Goal: Transaction & Acquisition: Purchase product/service

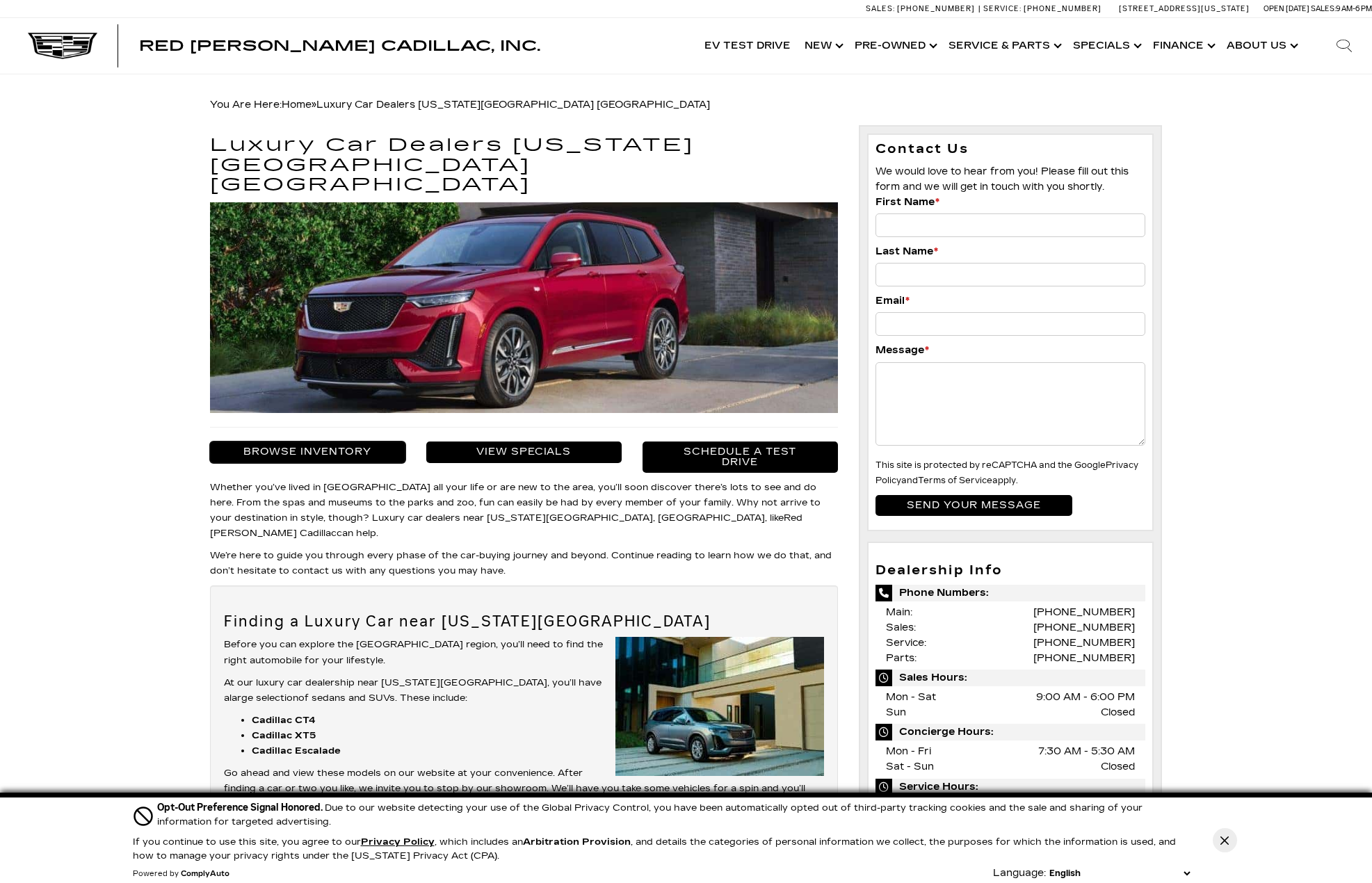
click at [336, 441] on link "Browse Inventory" at bounding box center [307, 451] width 195 height 20
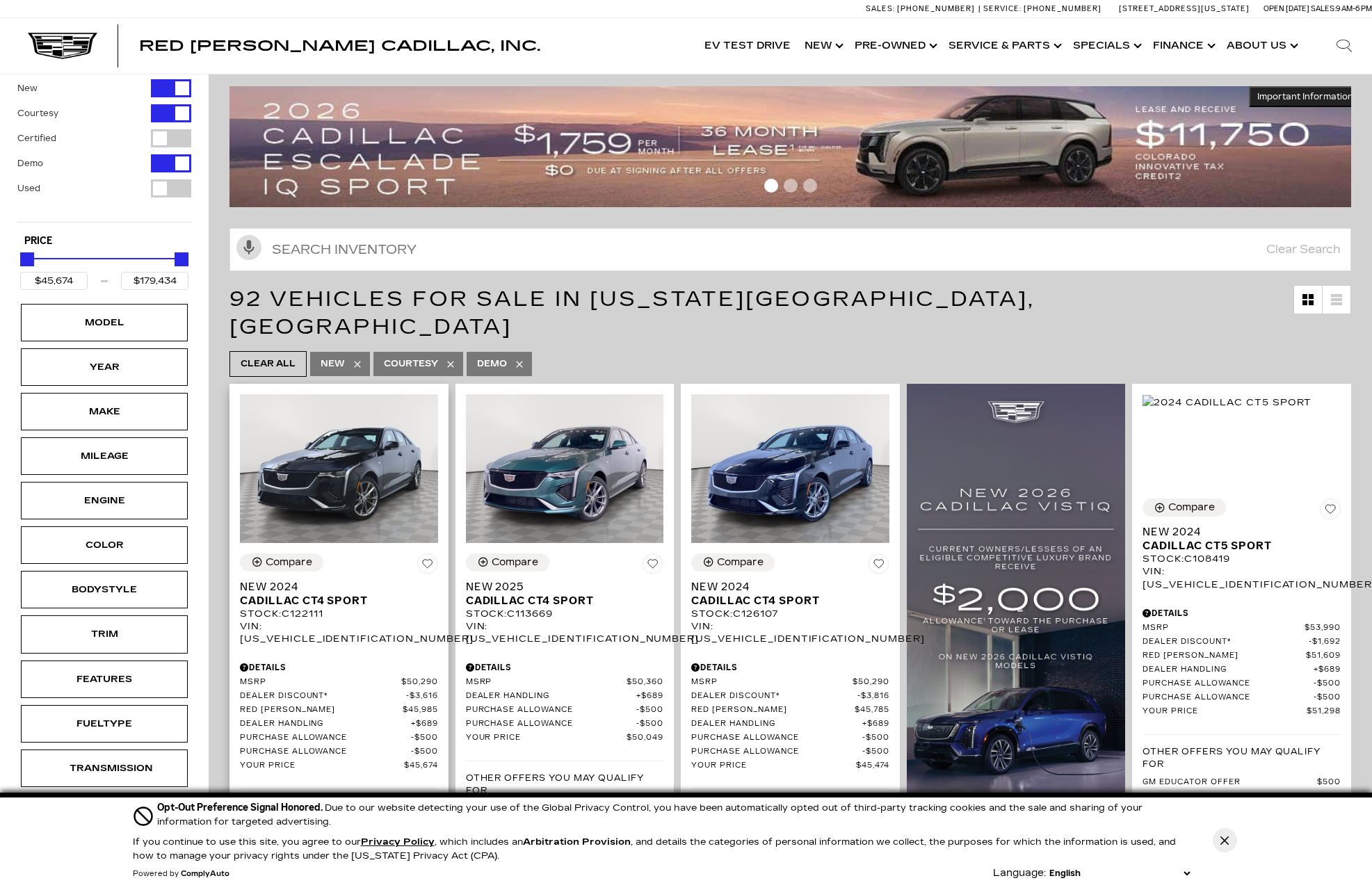
scroll to position [139, 0]
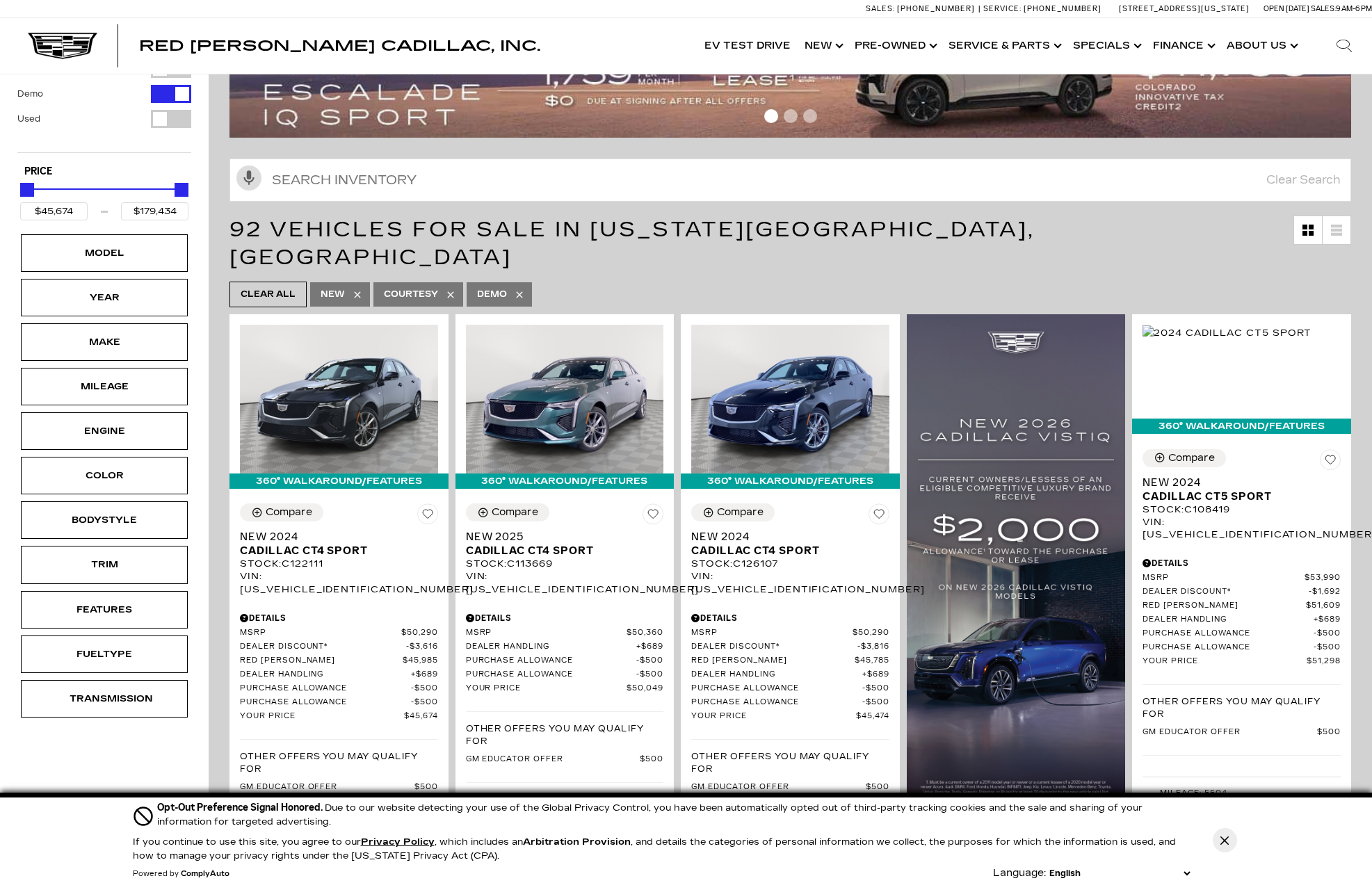
click at [449, 289] on icon at bounding box center [451, 294] width 11 height 11
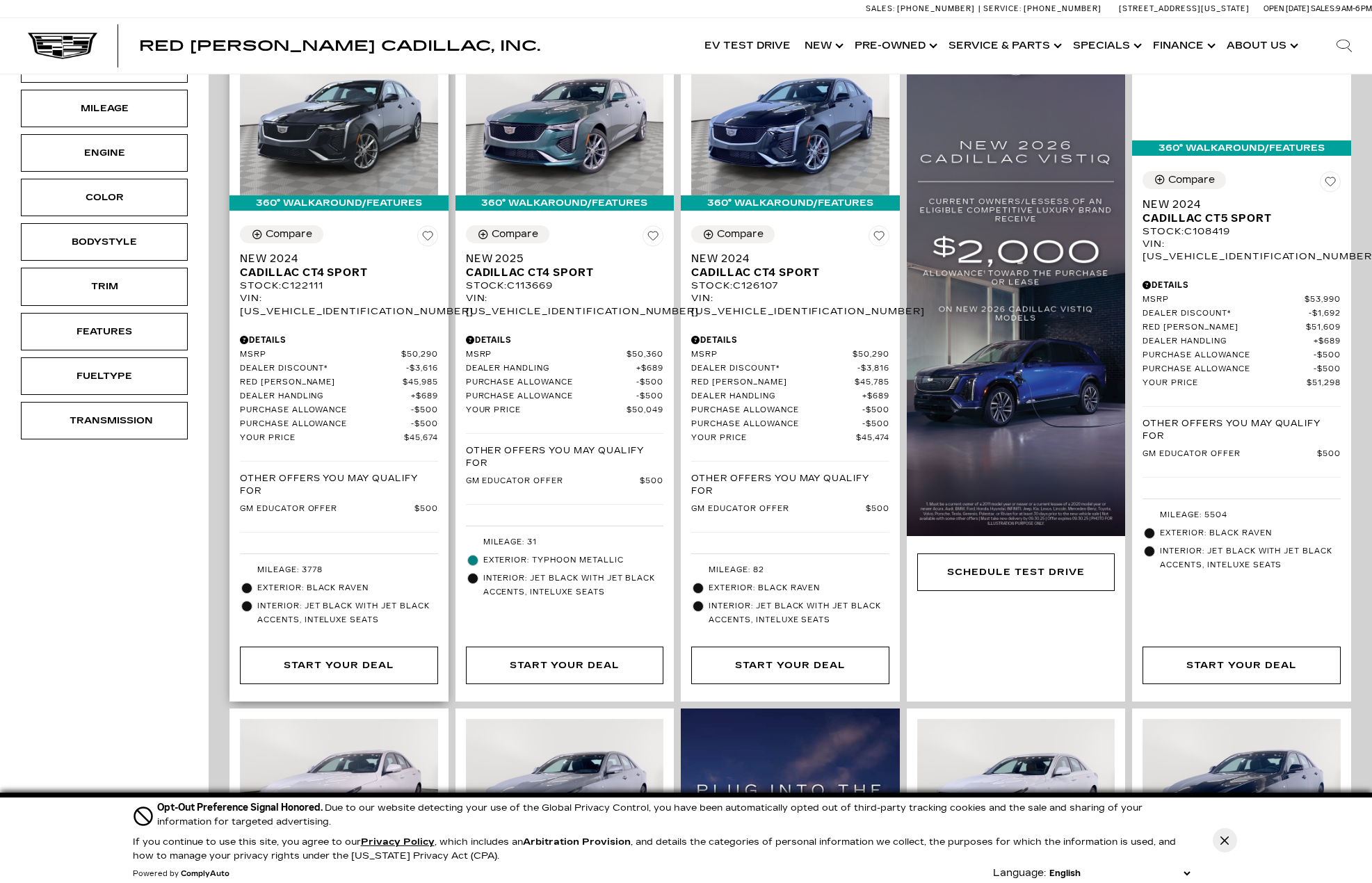
scroll to position [764, 0]
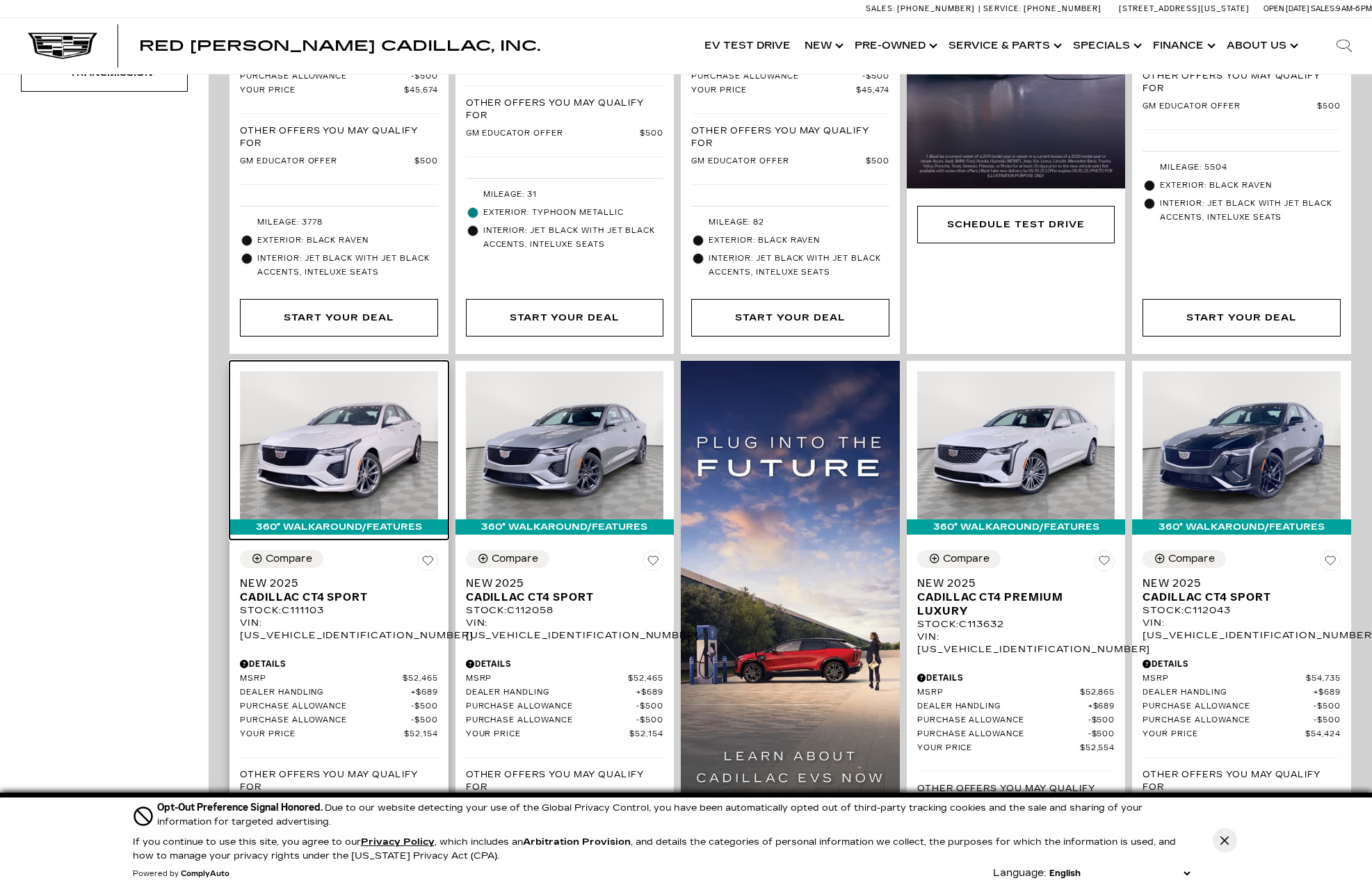
click at [328, 419] on img at bounding box center [339, 445] width 198 height 148
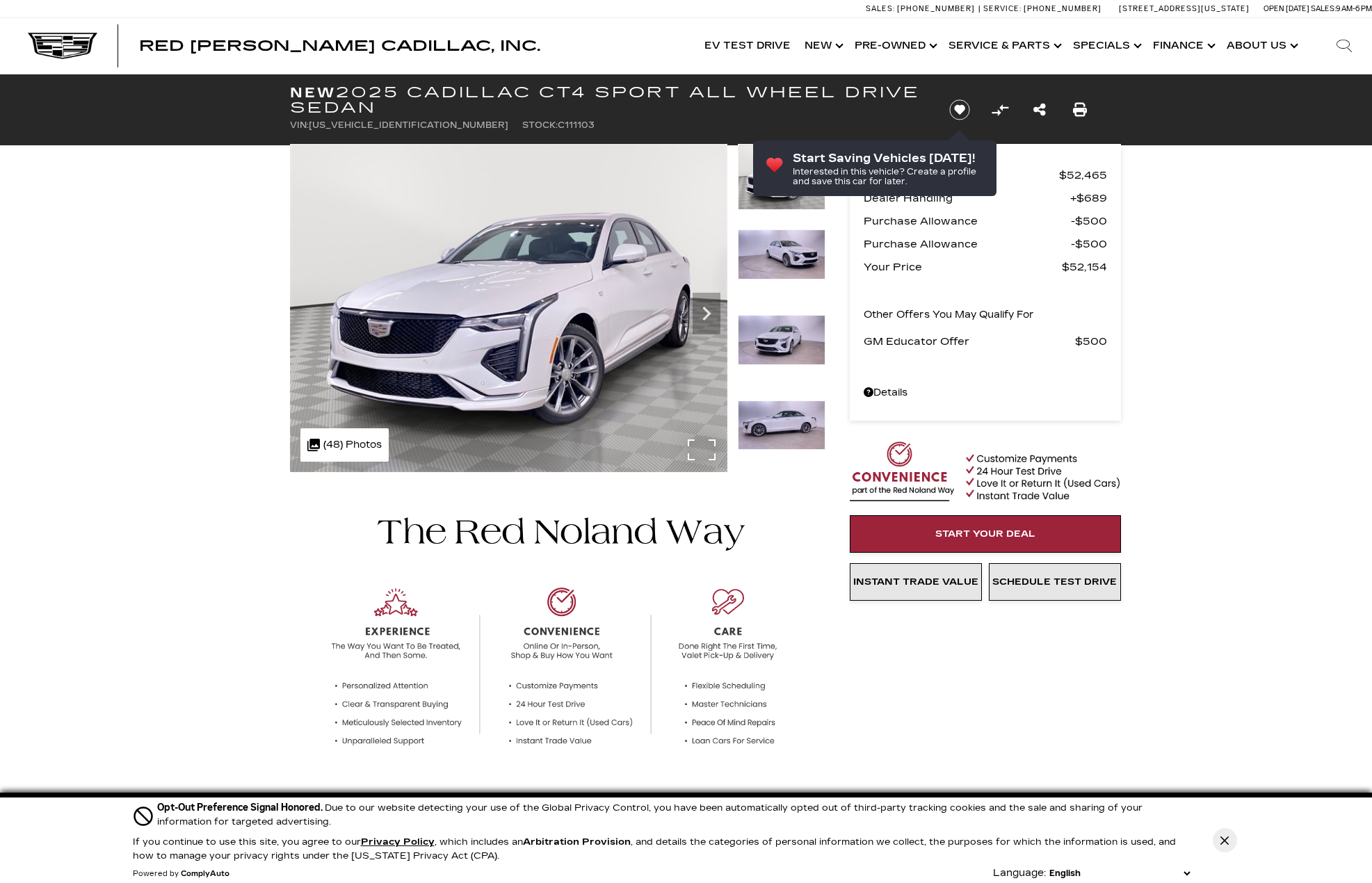
click at [603, 330] on img at bounding box center [509, 308] width 438 height 328
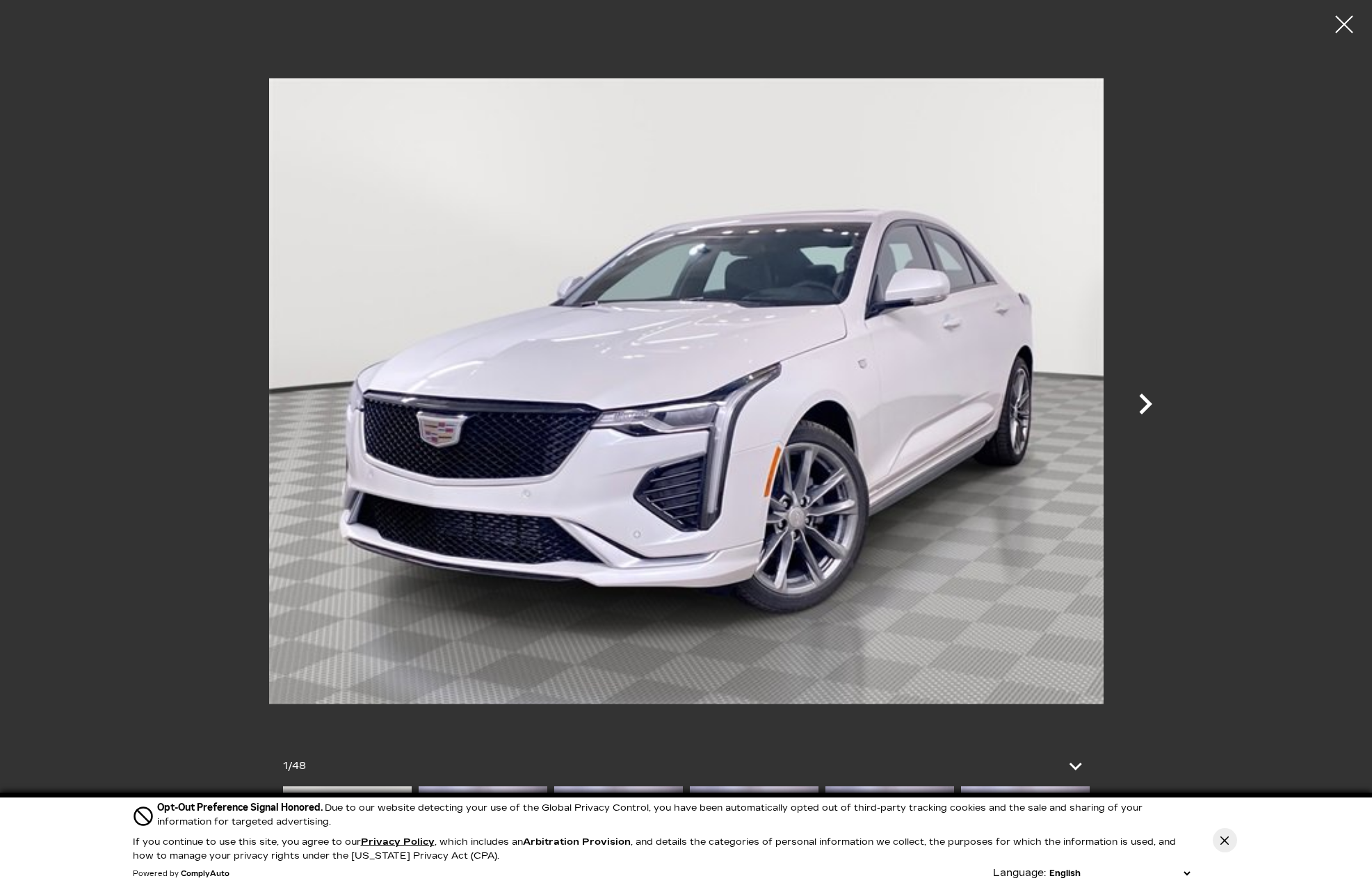
click at [1144, 397] on icon "Next" at bounding box center [1145, 404] width 13 height 20
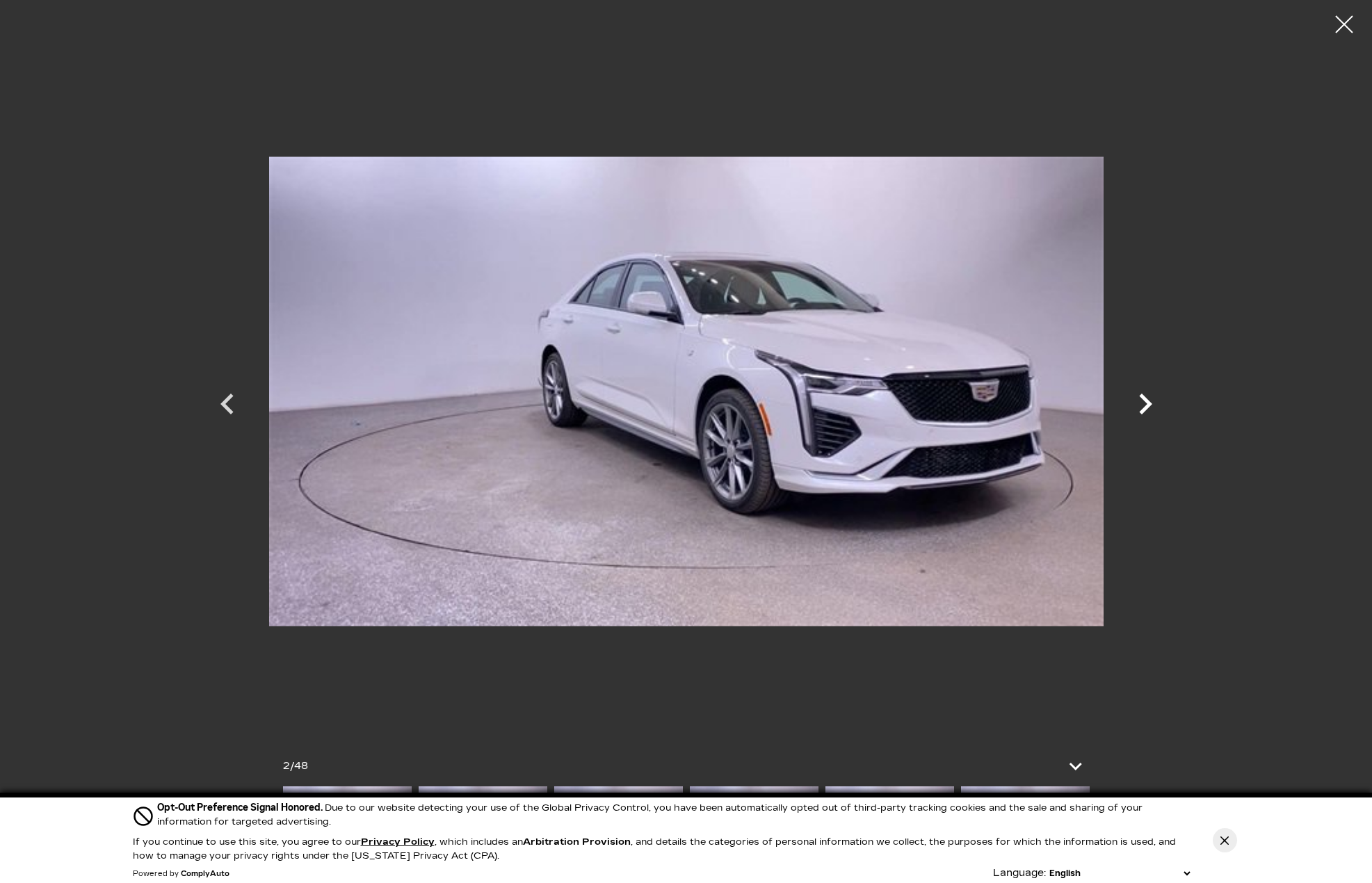
click at [1144, 397] on icon "Next" at bounding box center [1145, 404] width 13 height 20
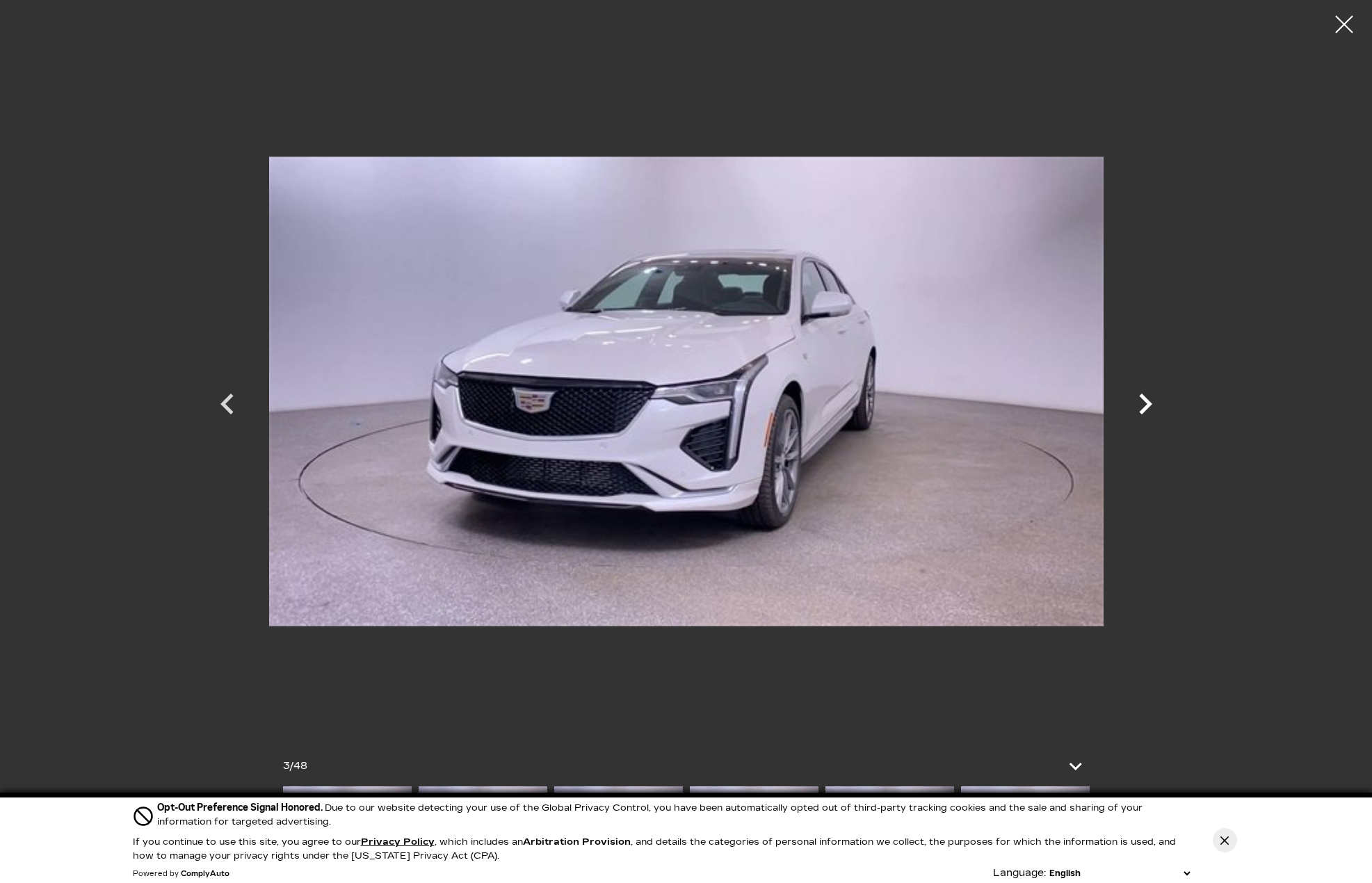
click at [1144, 397] on icon "Next" at bounding box center [1145, 404] width 13 height 20
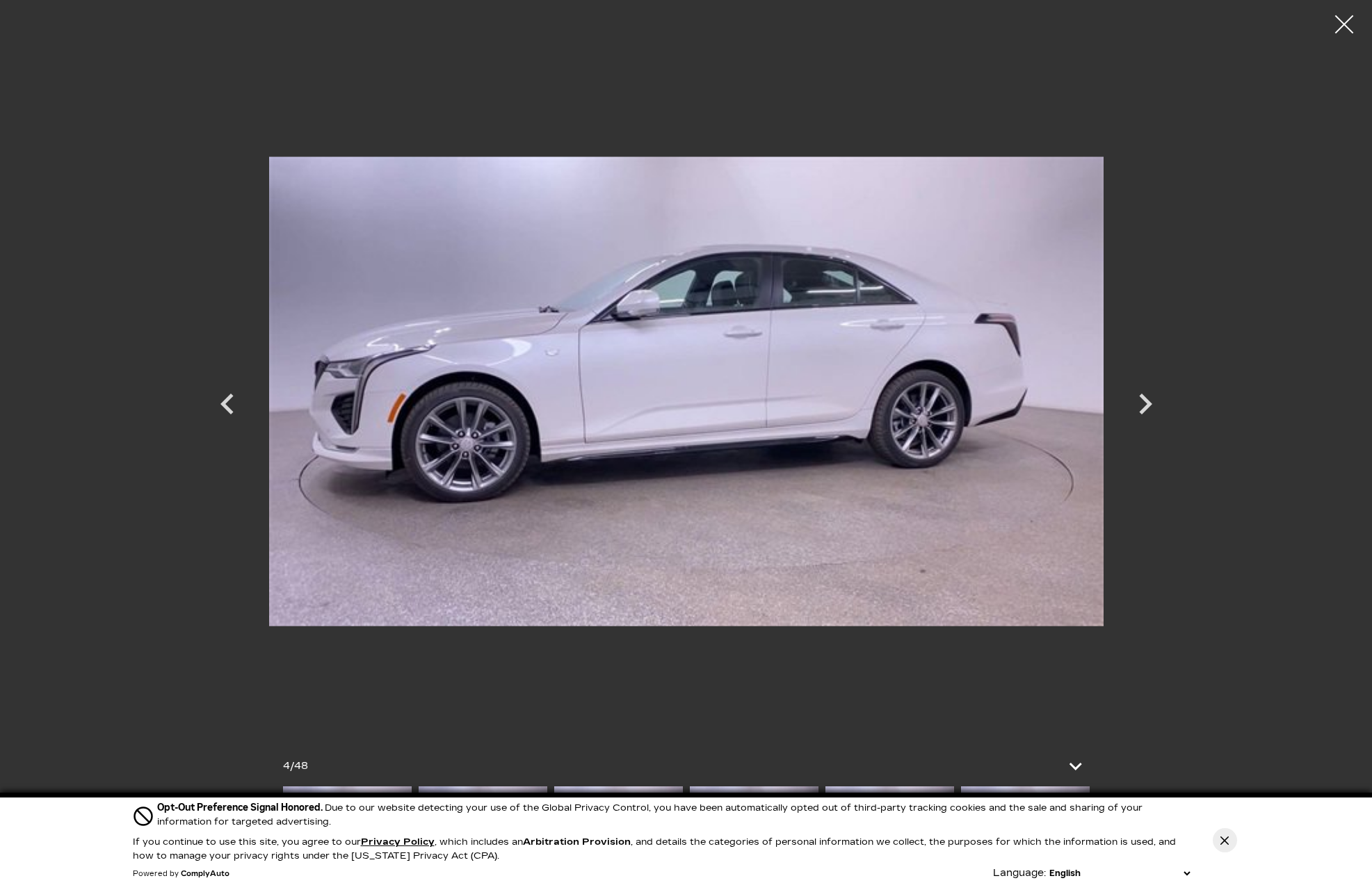
click at [1336, 17] on div at bounding box center [1344, 24] width 37 height 37
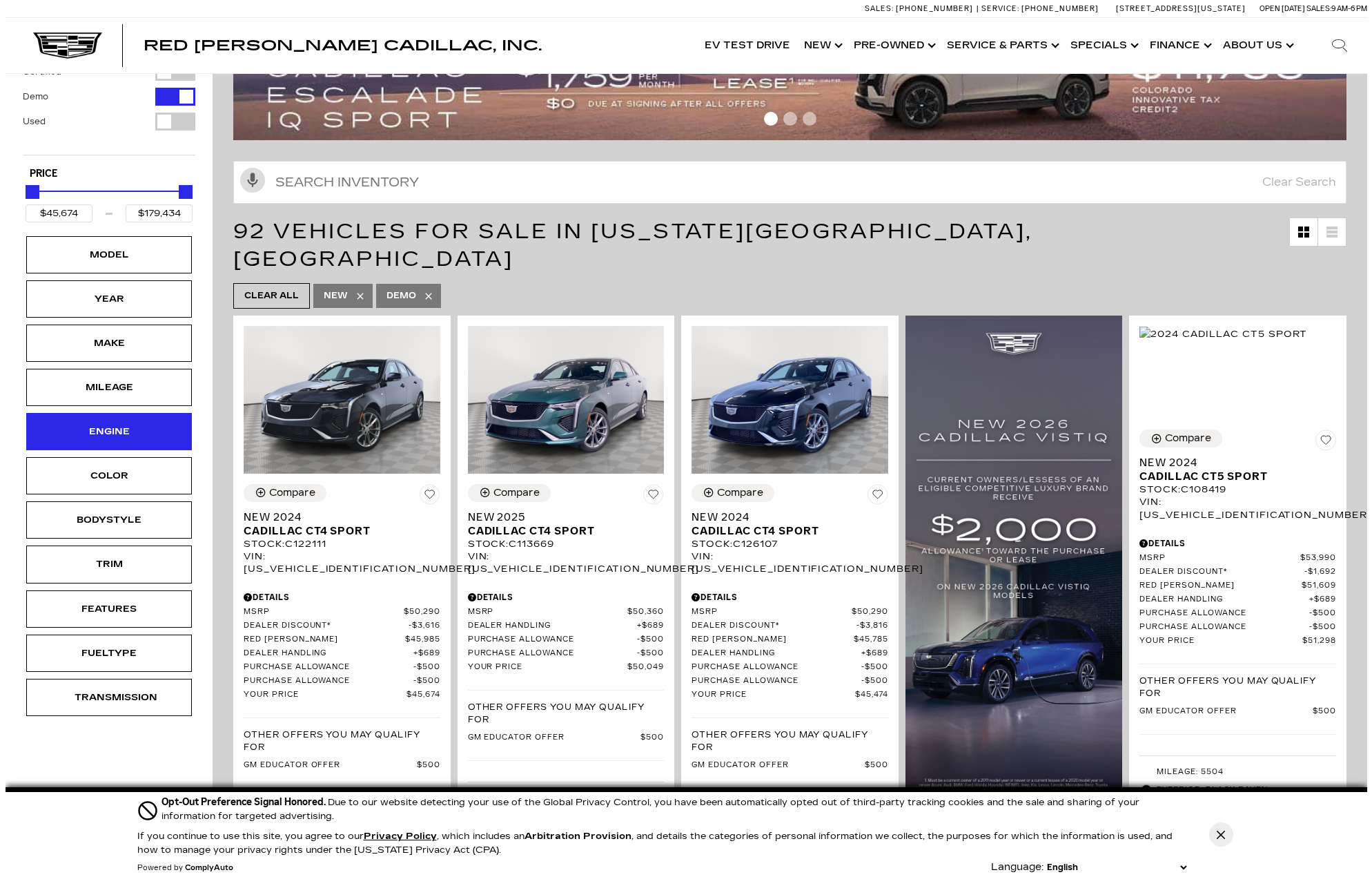
scroll to position [138, 0]
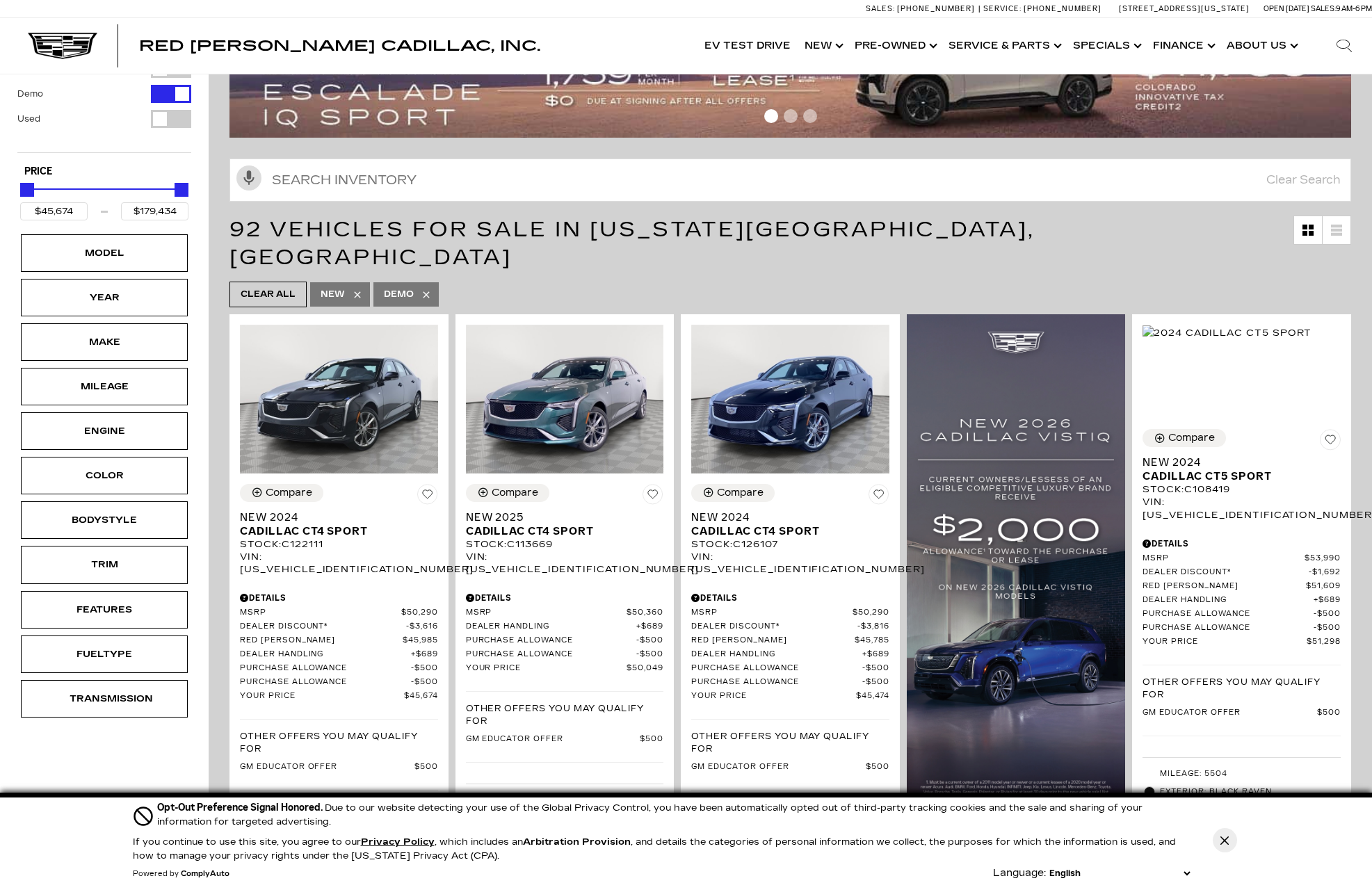
drag, startPoint x: 130, startPoint y: 435, endPoint x: 474, endPoint y: 463, distance: 345.1
click at [130, 435] on div "Engine" at bounding box center [103, 431] width 69 height 15
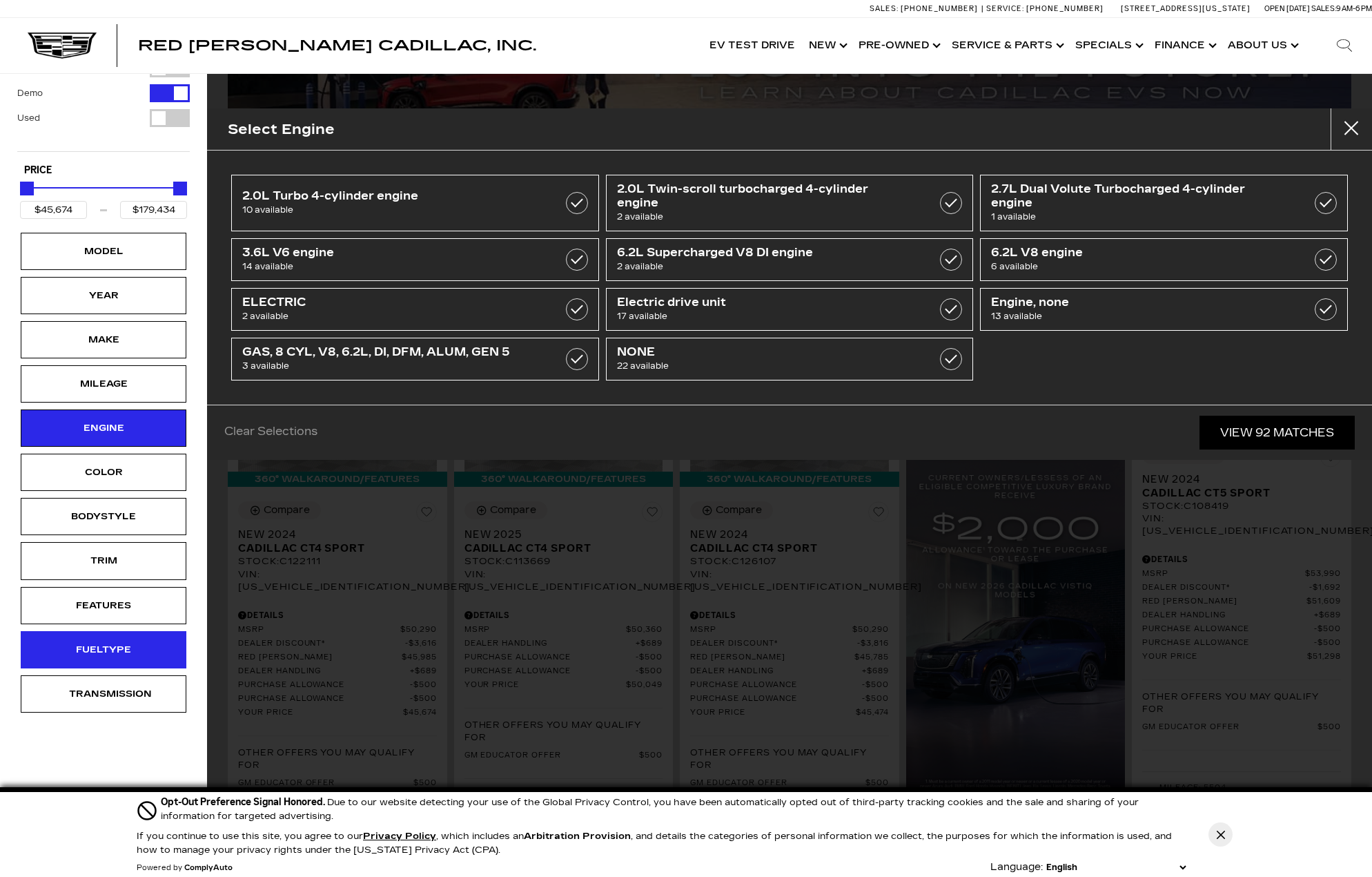
click at [132, 657] on div "Fueltype" at bounding box center [102, 650] width 69 height 15
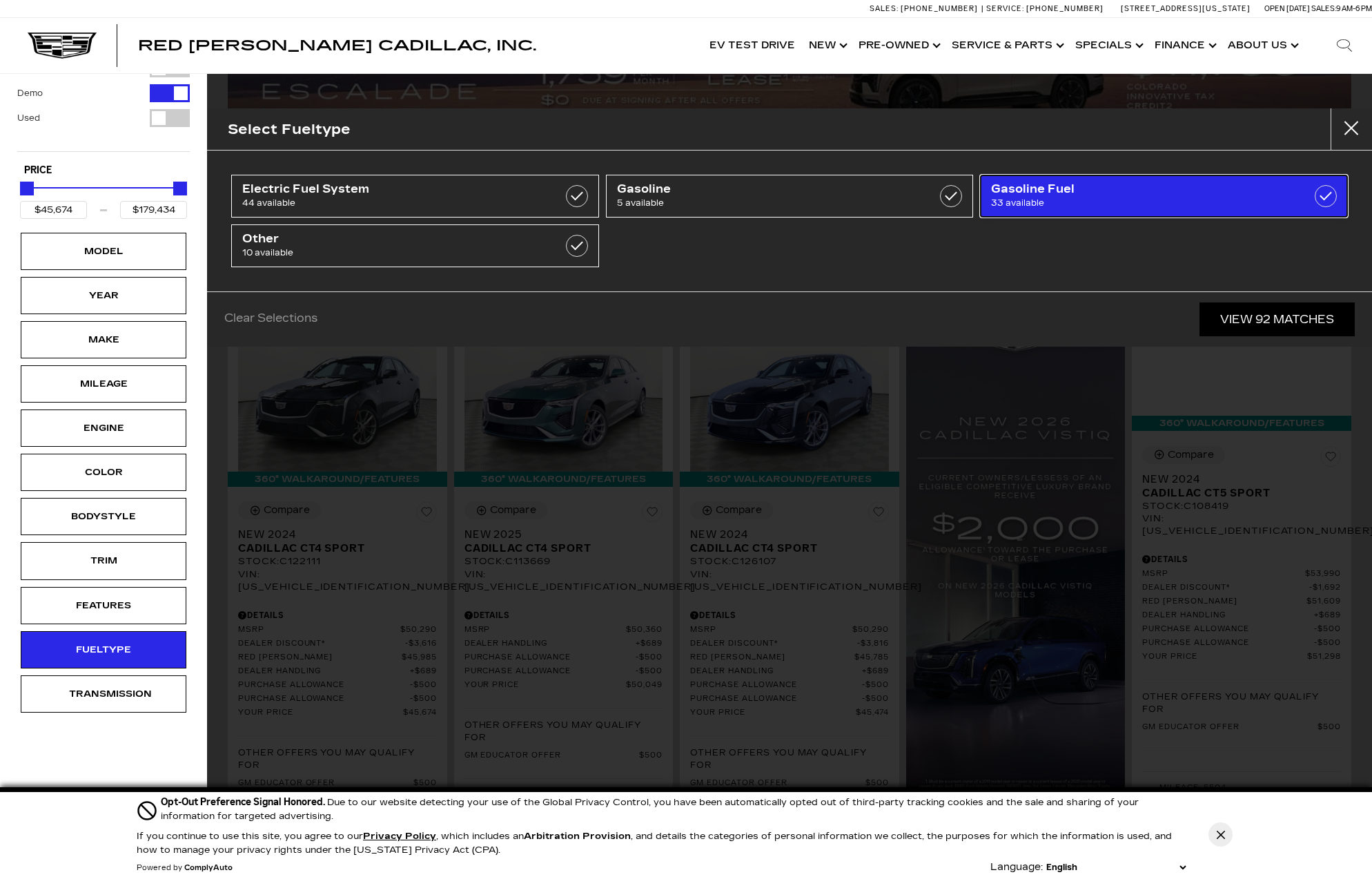
click at [1136, 200] on span "33 available" at bounding box center [1137, 203] width 294 height 14
checkbox input "true"
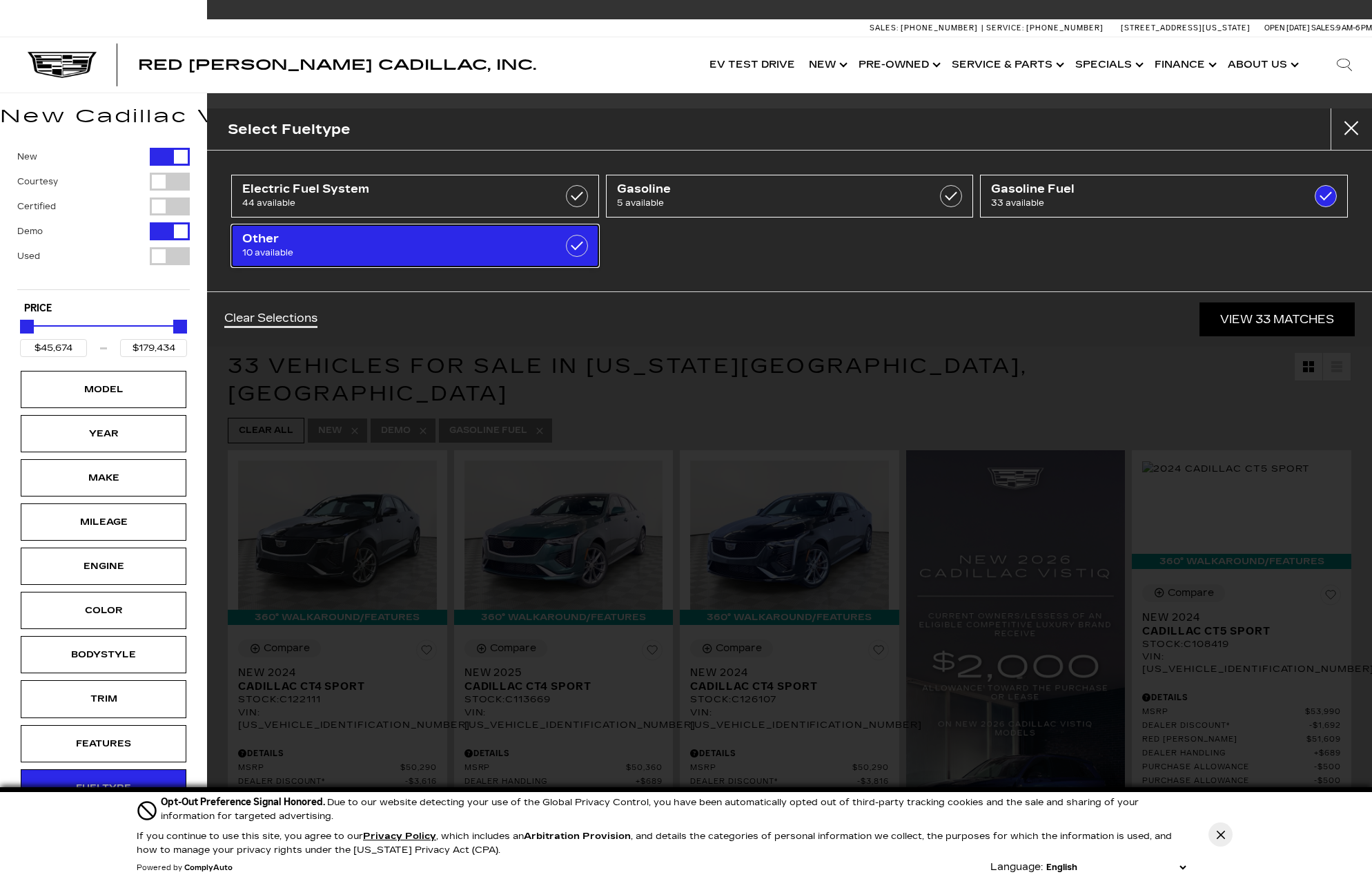
click at [575, 246] on label at bounding box center [577, 246] width 22 height 22
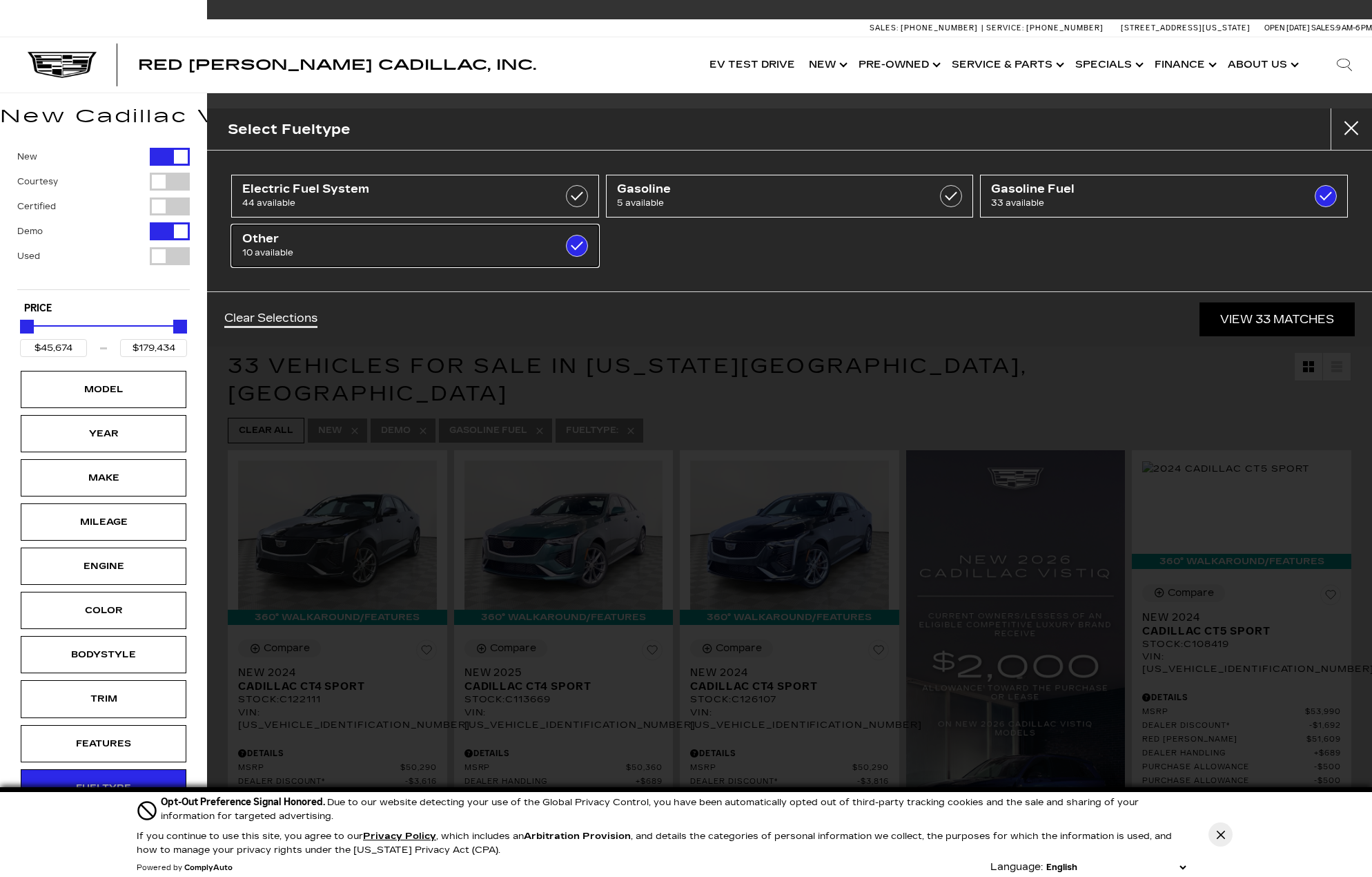
checkbox input "true"
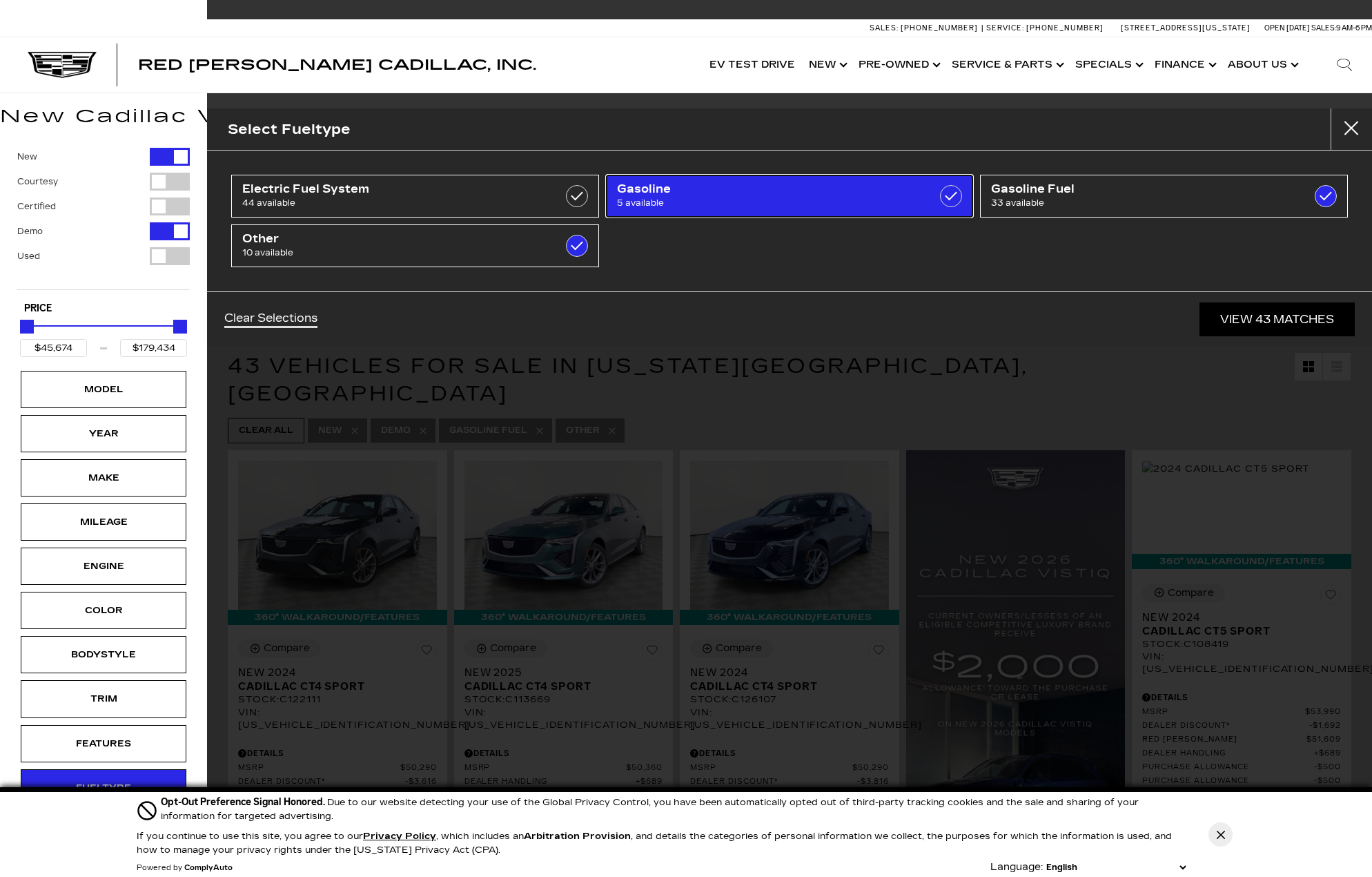
click at [945, 193] on label at bounding box center [951, 196] width 22 height 22
checkbox input "true"
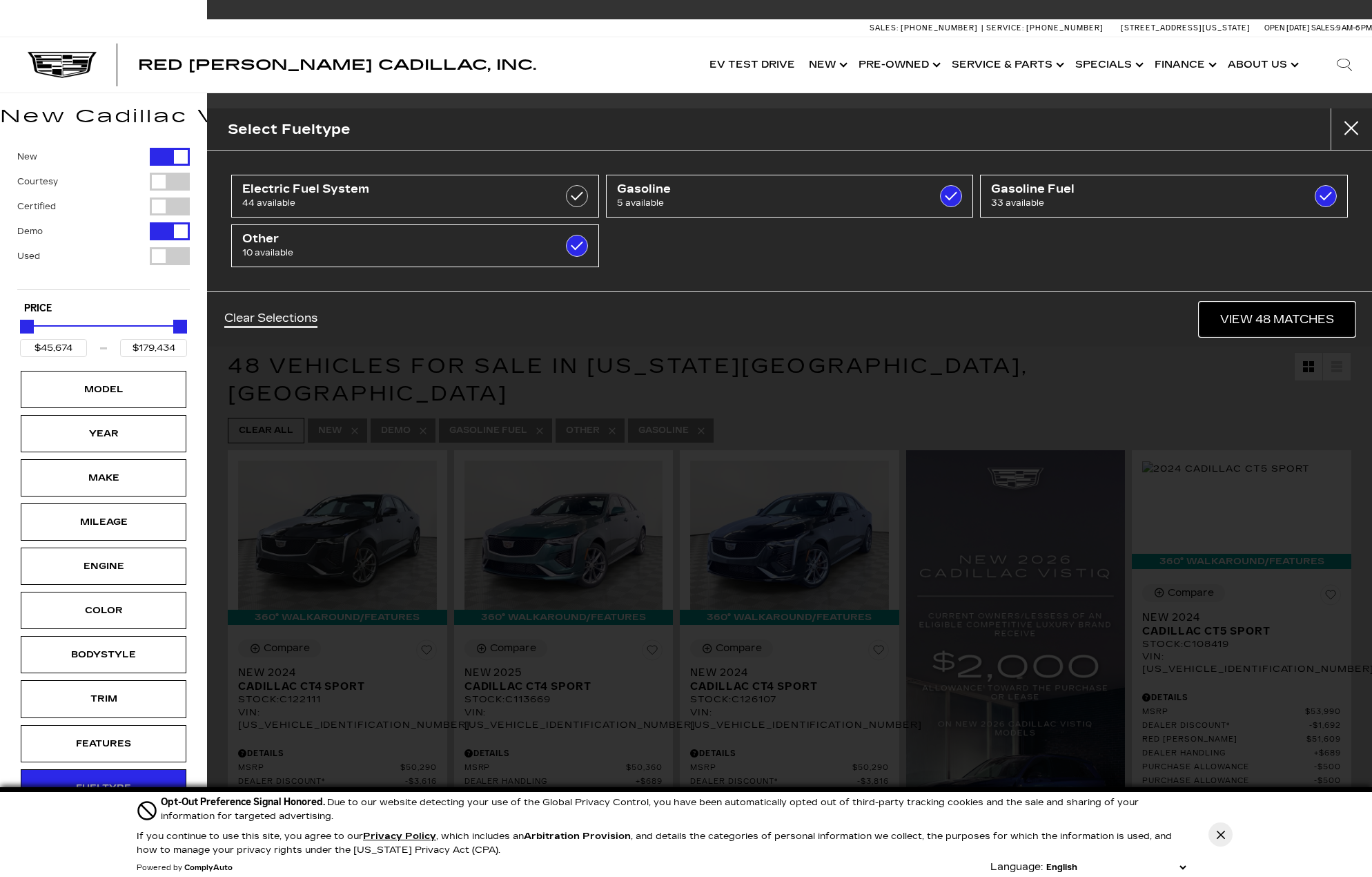
click at [1255, 318] on link "View 48 Matches" at bounding box center [1276, 319] width 155 height 34
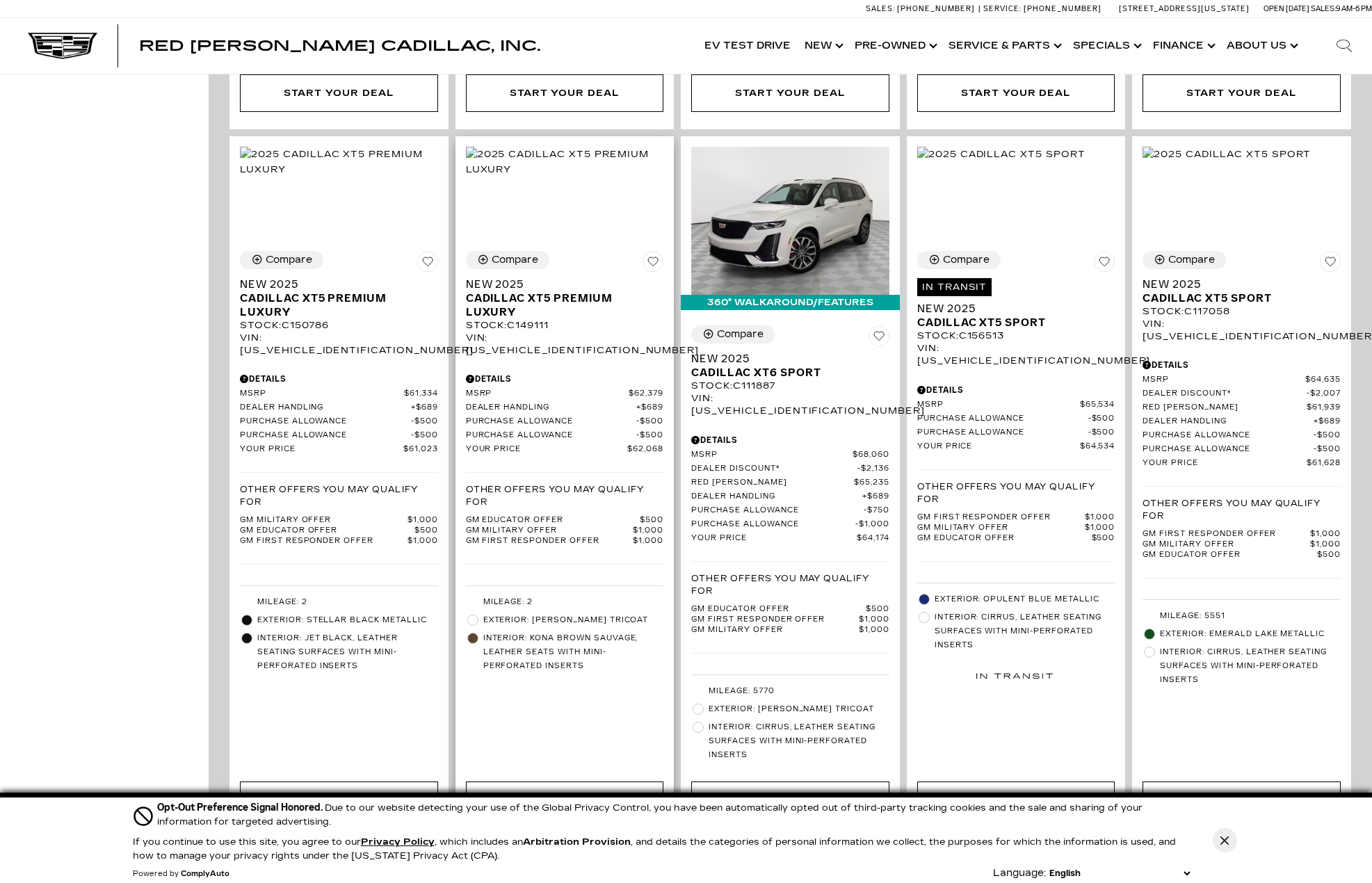
scroll to position [2364, 0]
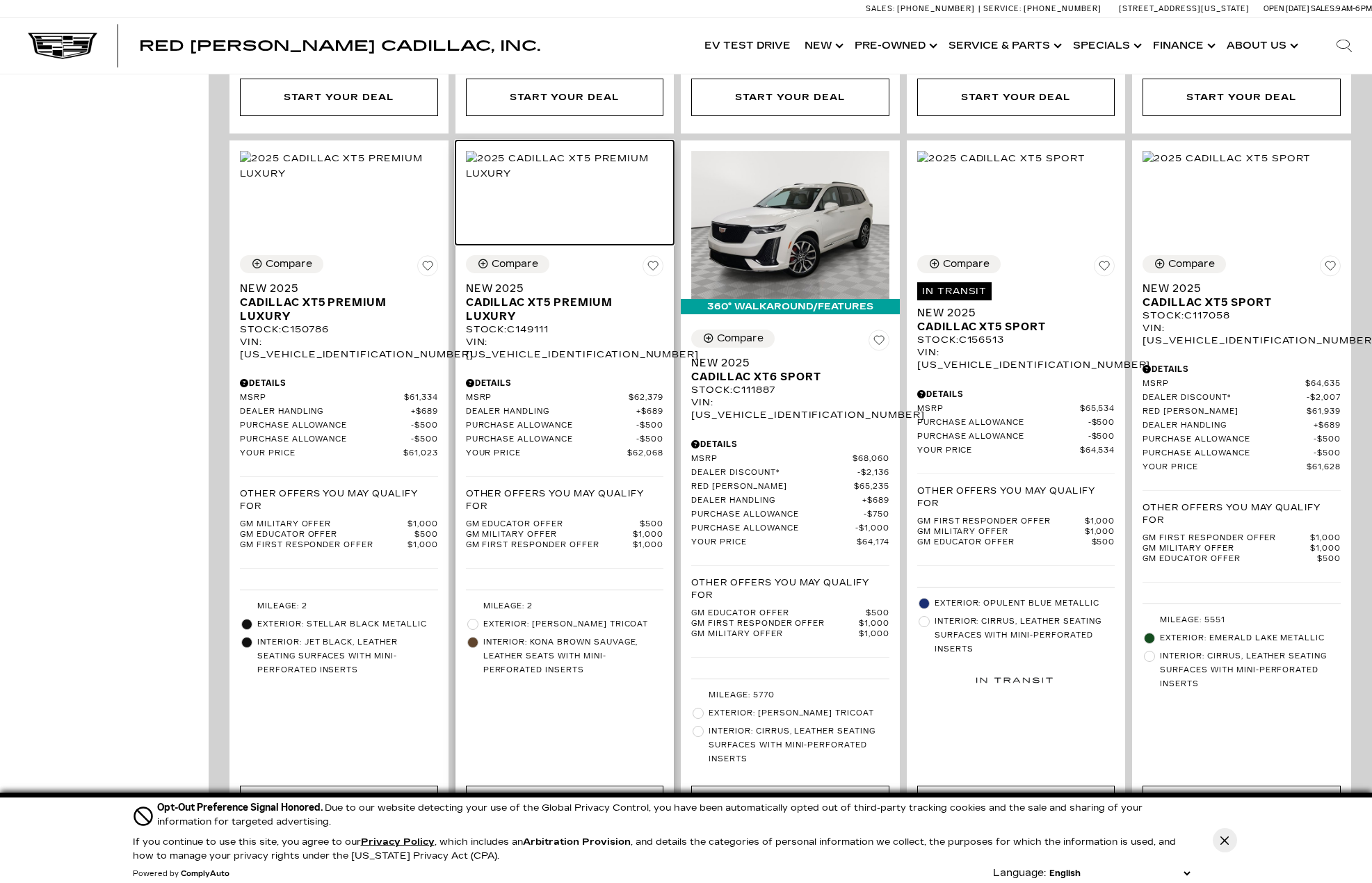
click at [594, 151] on img at bounding box center [565, 166] width 198 height 31
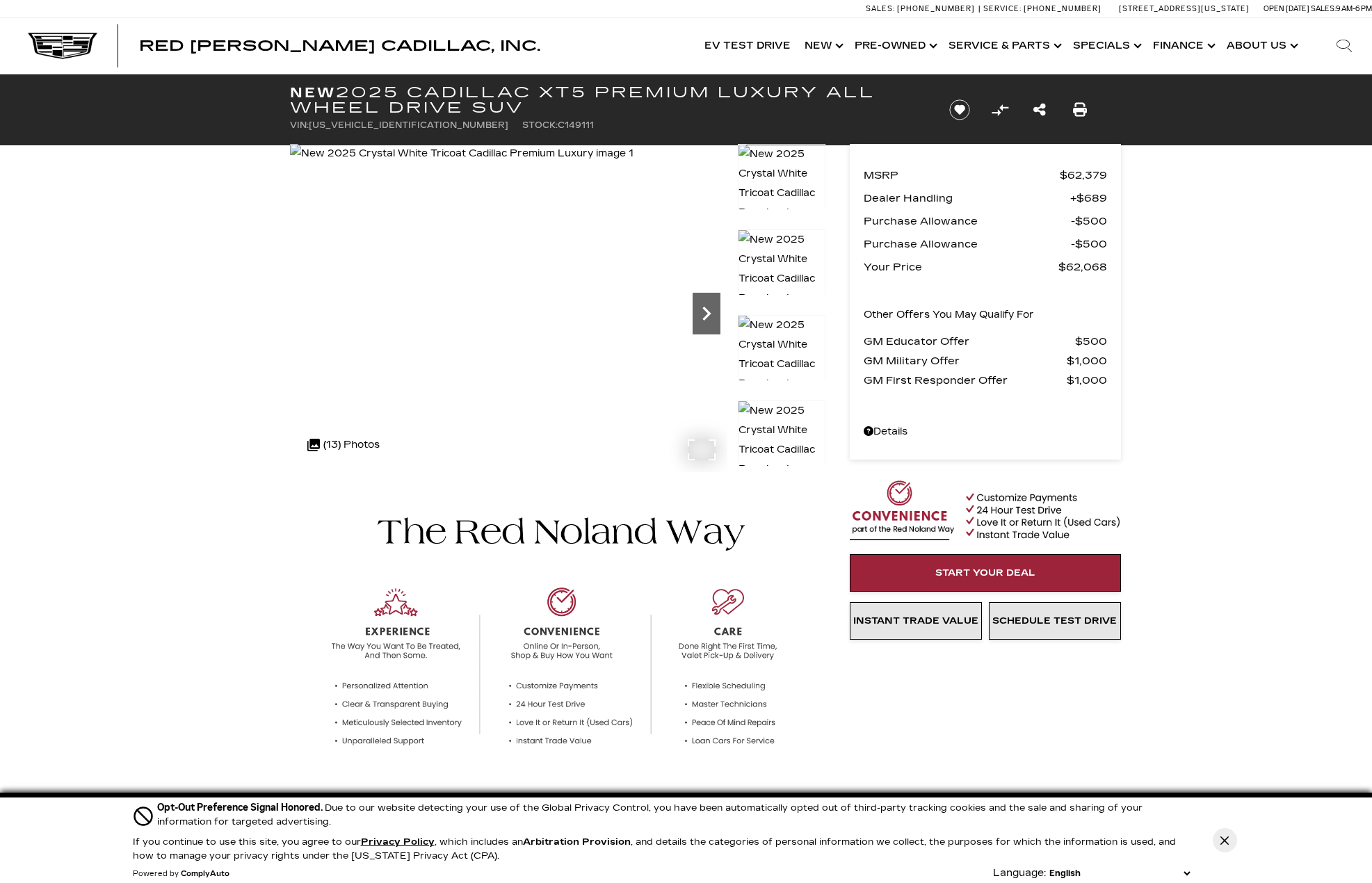
click at [705, 311] on icon "Next" at bounding box center [706, 313] width 28 height 28
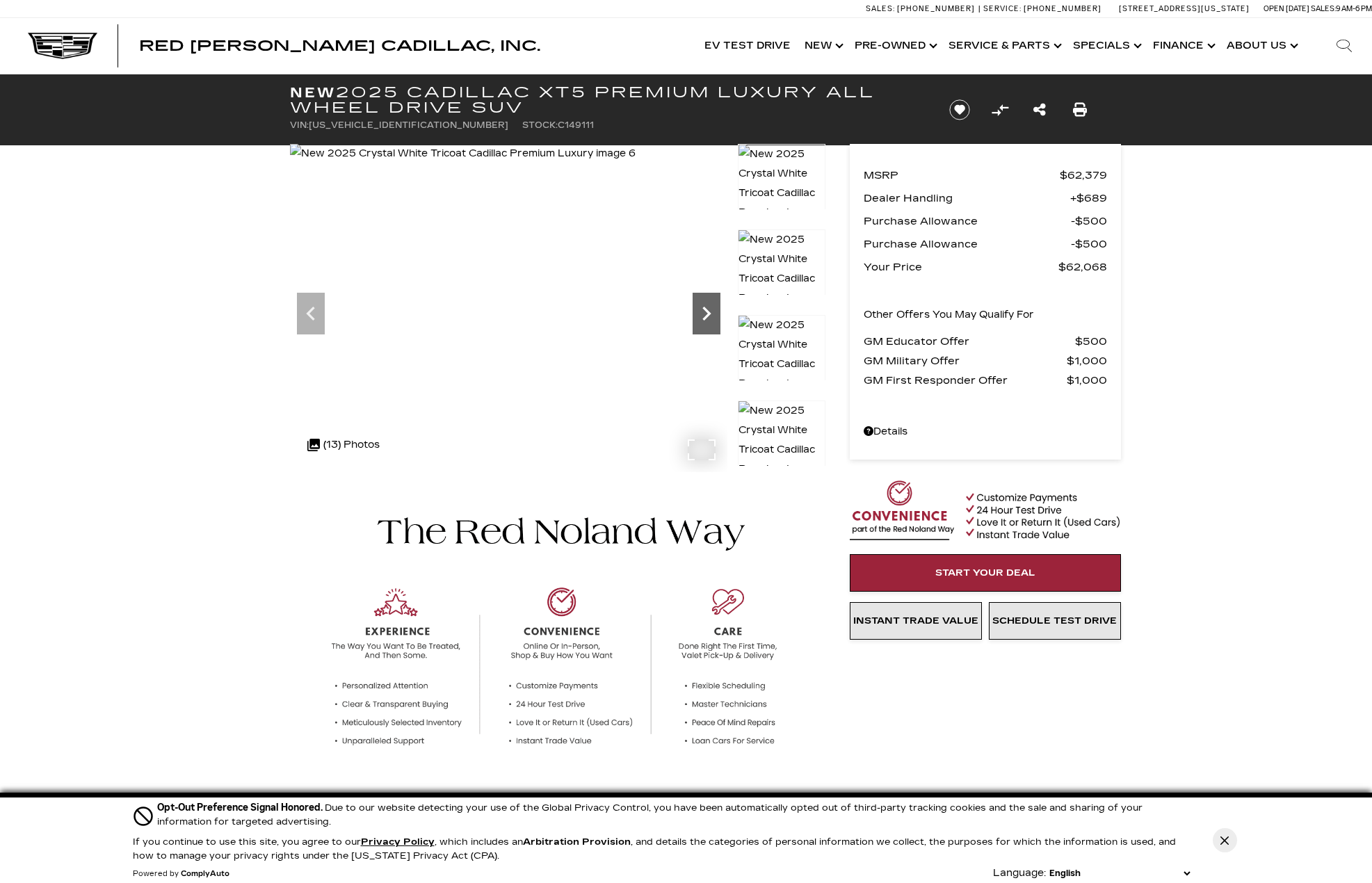
click at [705, 311] on icon "Next" at bounding box center [706, 313] width 28 height 28
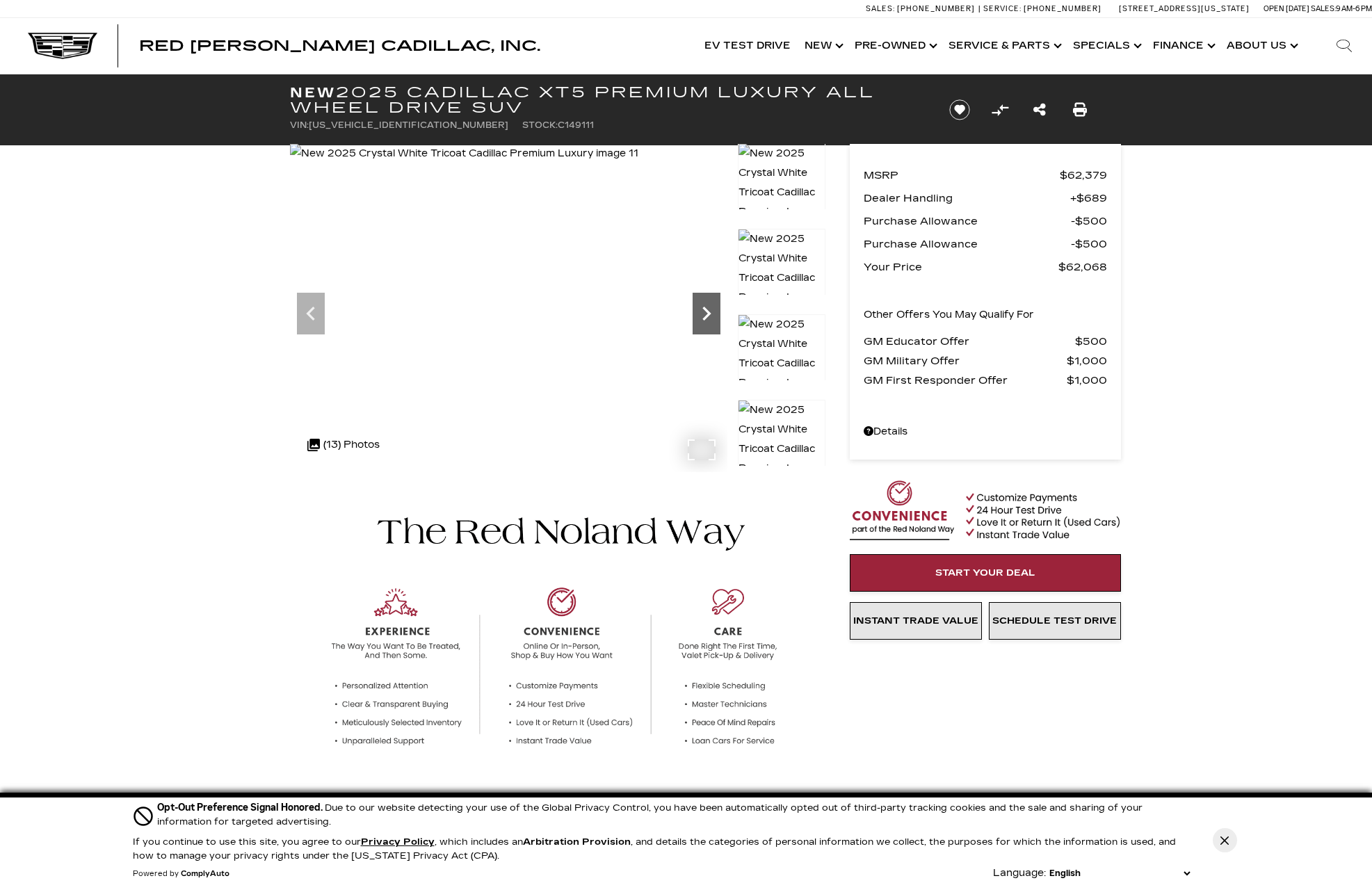
click at [705, 311] on icon "Next" at bounding box center [706, 313] width 28 height 28
click at [641, 164] on img at bounding box center [465, 154] width 351 height 20
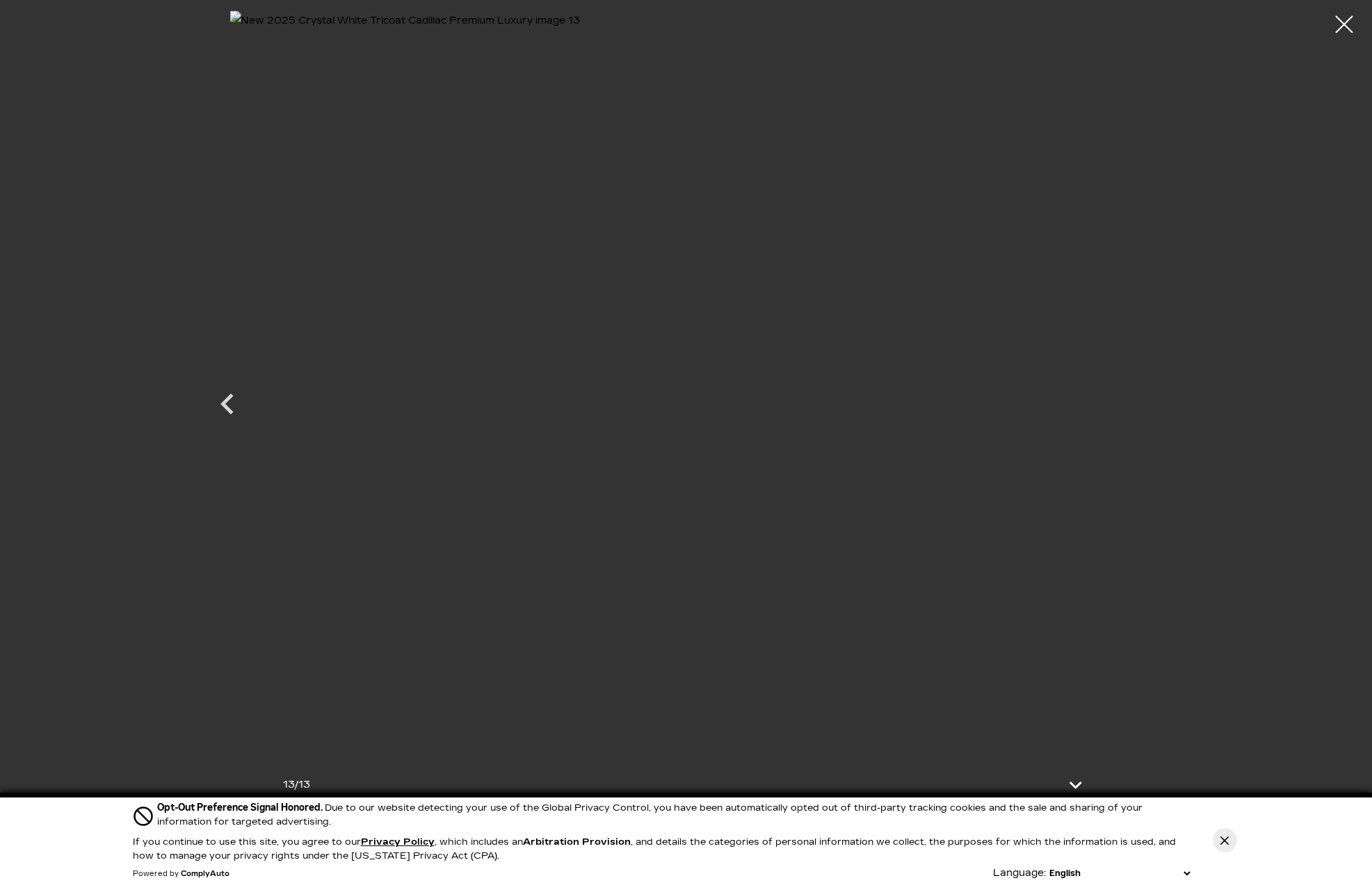
click at [753, 398] on img at bounding box center [647, 391] width 834 height 761
click at [1343, 28] on div at bounding box center [1344, 24] width 37 height 37
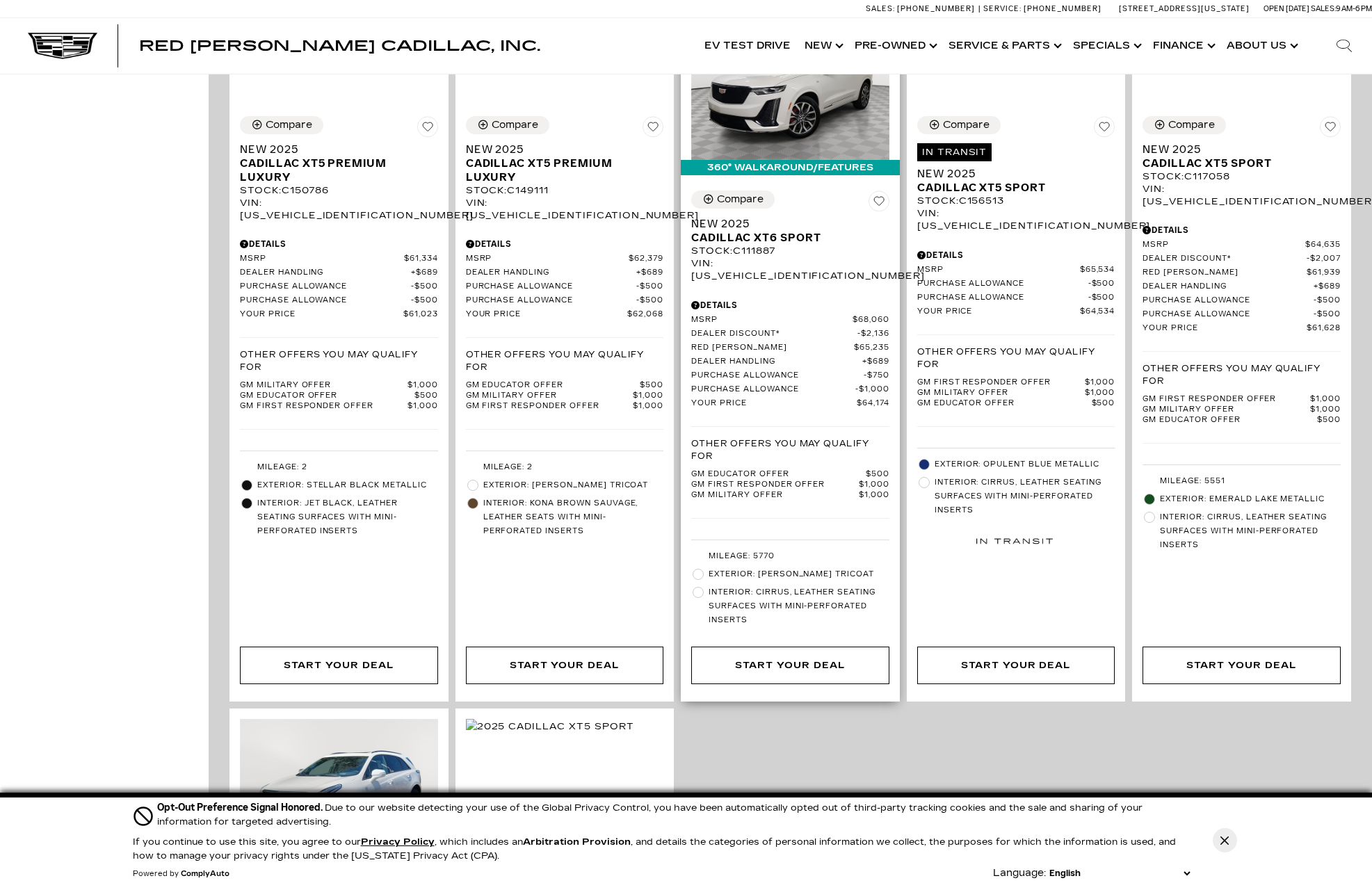
scroll to position [2225, 0]
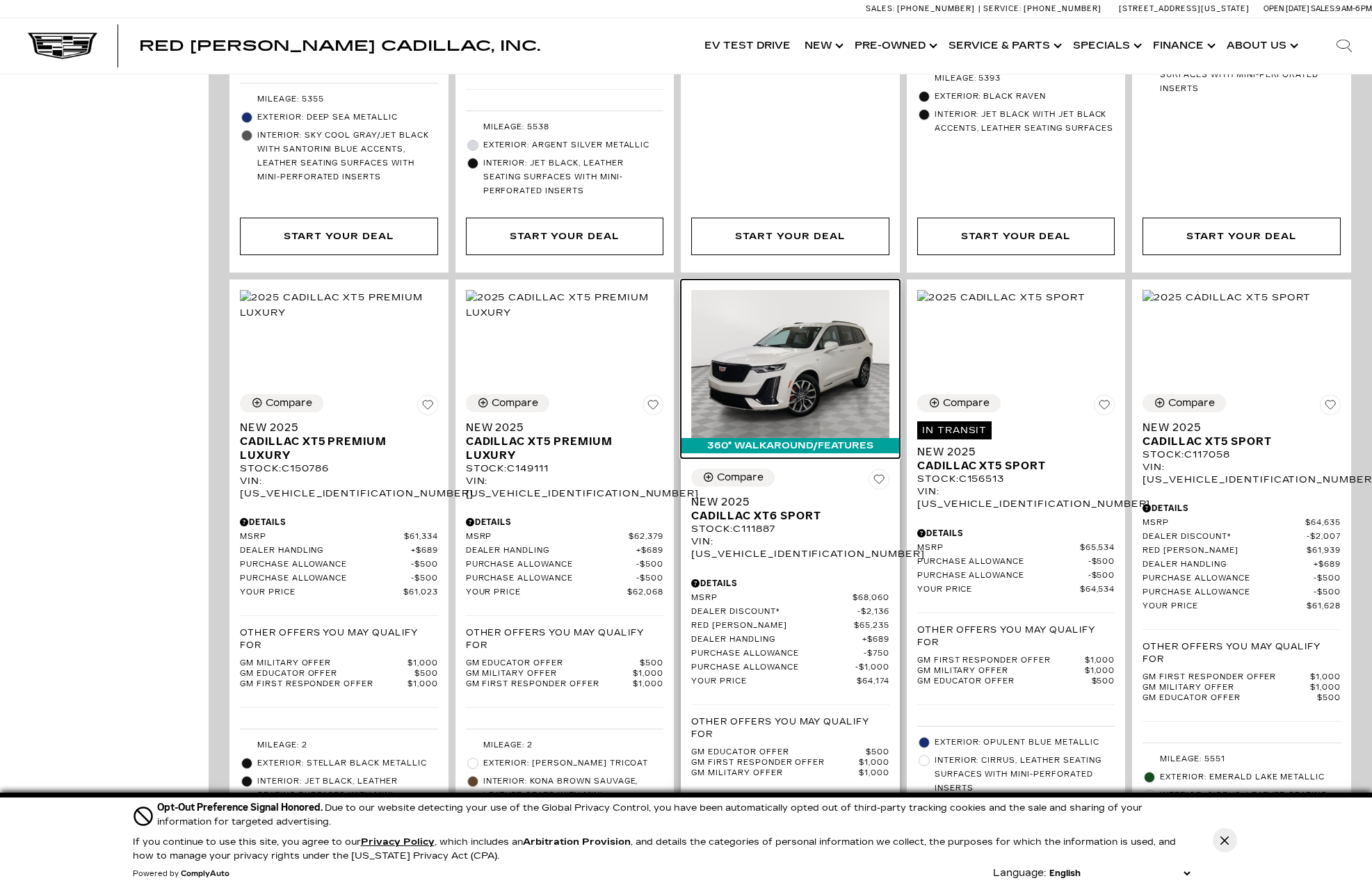
click at [810, 299] on img at bounding box center [790, 364] width 198 height 148
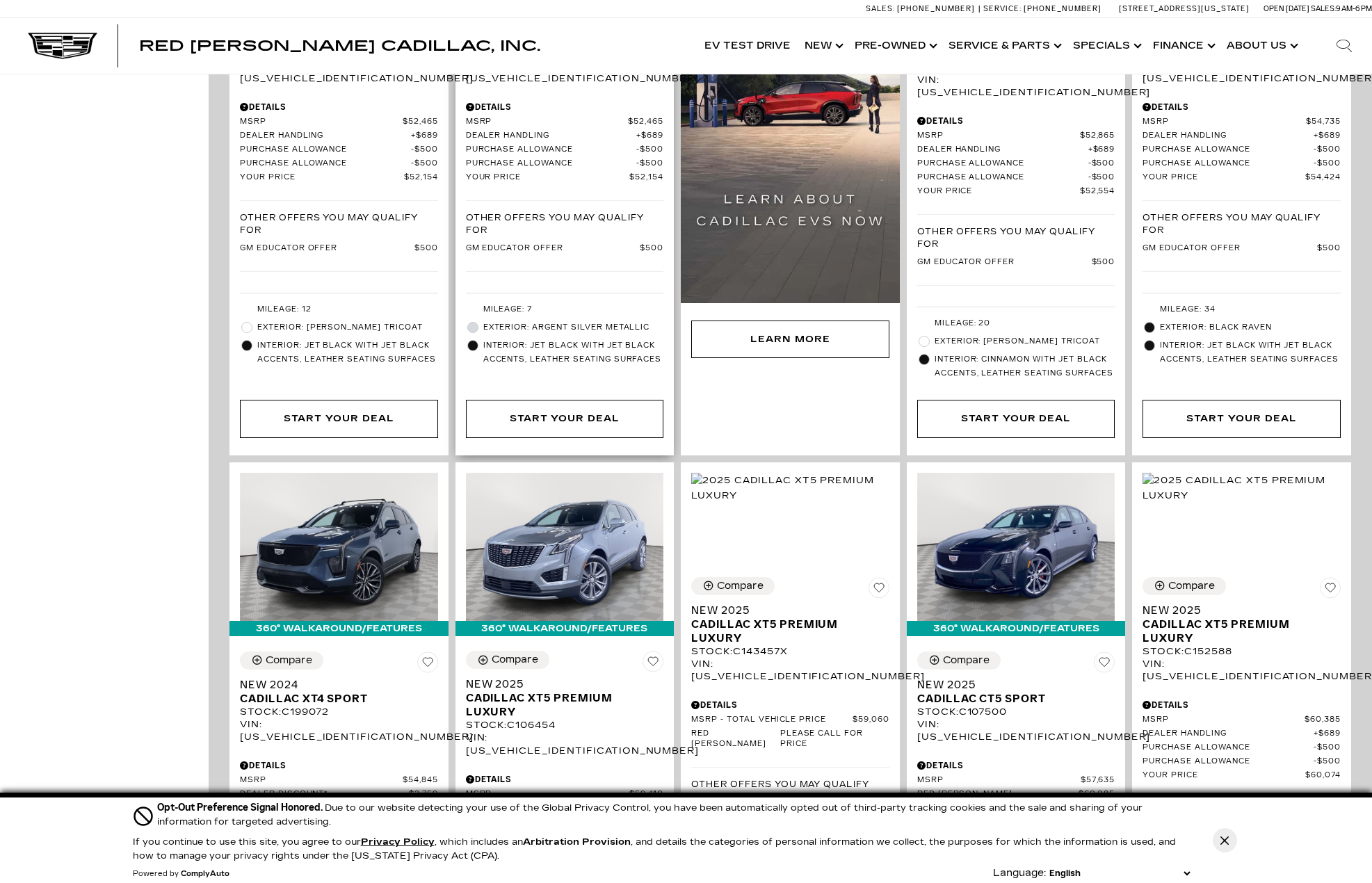
scroll to position [1530, 0]
